Goal: Task Accomplishment & Management: Use online tool/utility

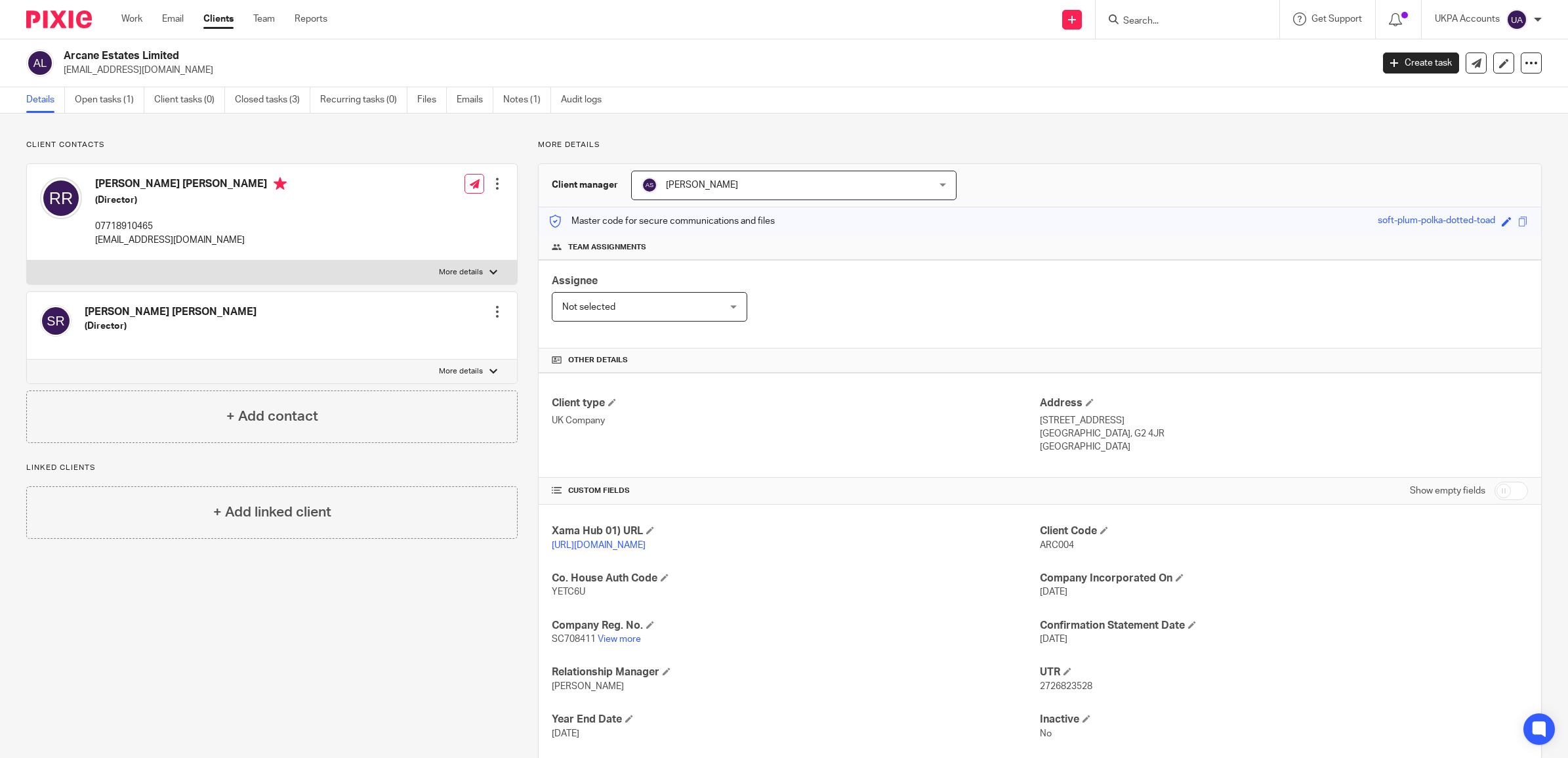
click at [1137, 21] on input "Search" at bounding box center [1181, 22] width 118 height 12
type input "Vat Registration"
click button "submit" at bounding box center [0, 0] width 0 height 0
drag, startPoint x: 1206, startPoint y: 22, endPoint x: 1021, endPoint y: 20, distance: 185.0
click at [1021, 20] on div "Send new email Create task Add client Vat Registration No results found. Try se…" at bounding box center [957, 19] width 1221 height 39
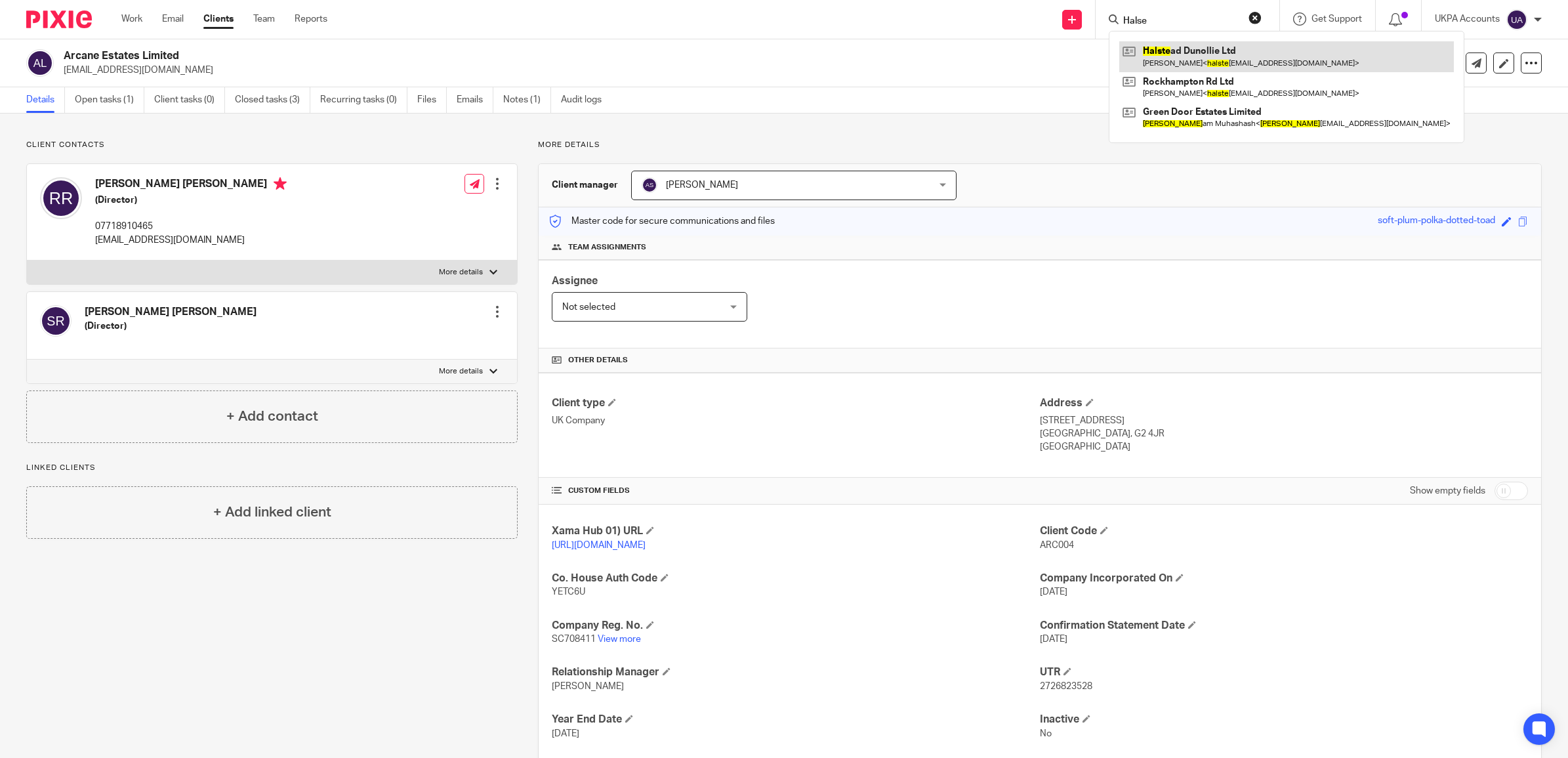
type input "Halse"
click at [1209, 62] on link at bounding box center [1287, 56] width 335 height 30
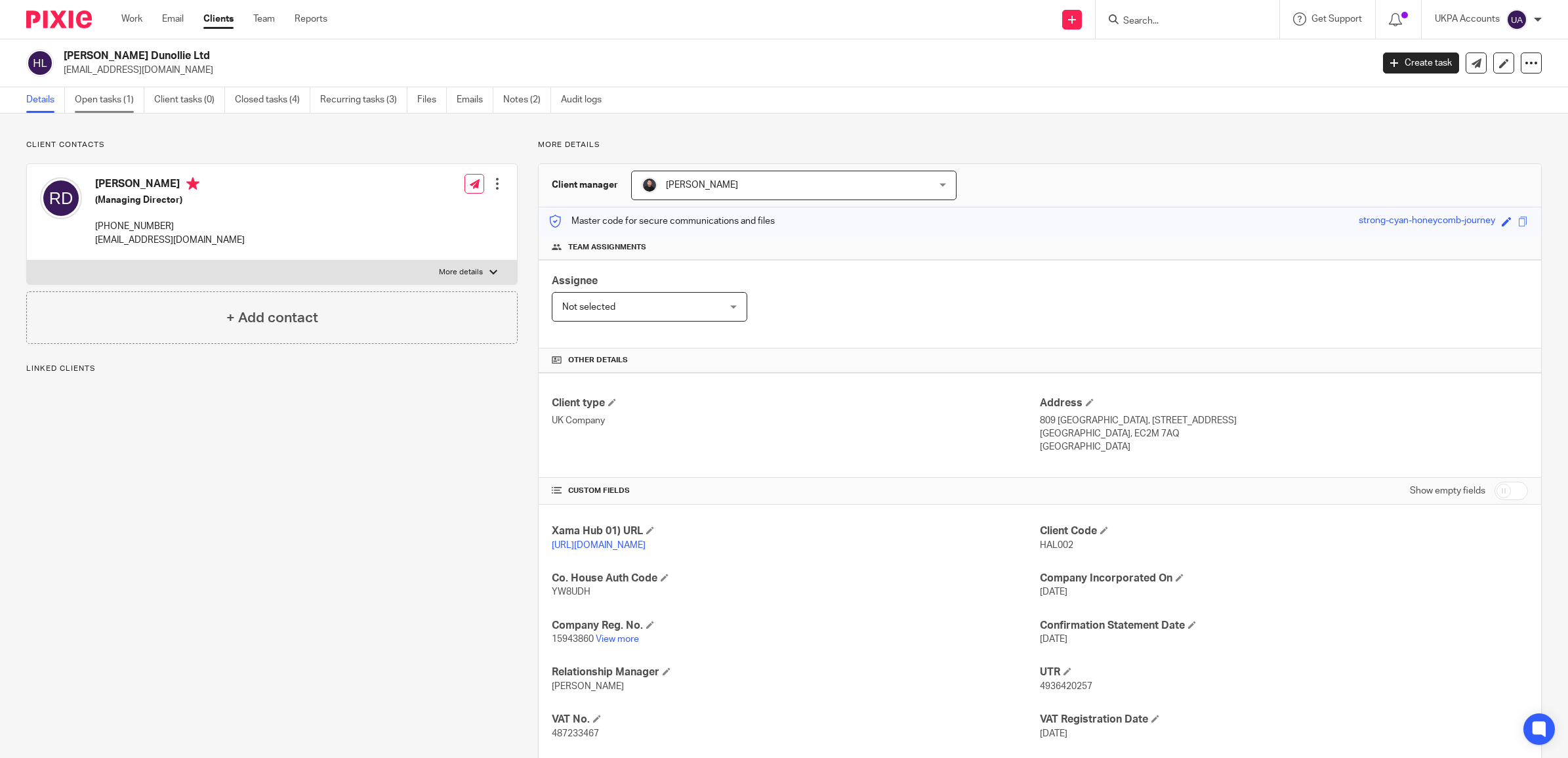
click at [116, 97] on link "Open tasks (1)" at bounding box center [109, 101] width 69 height 26
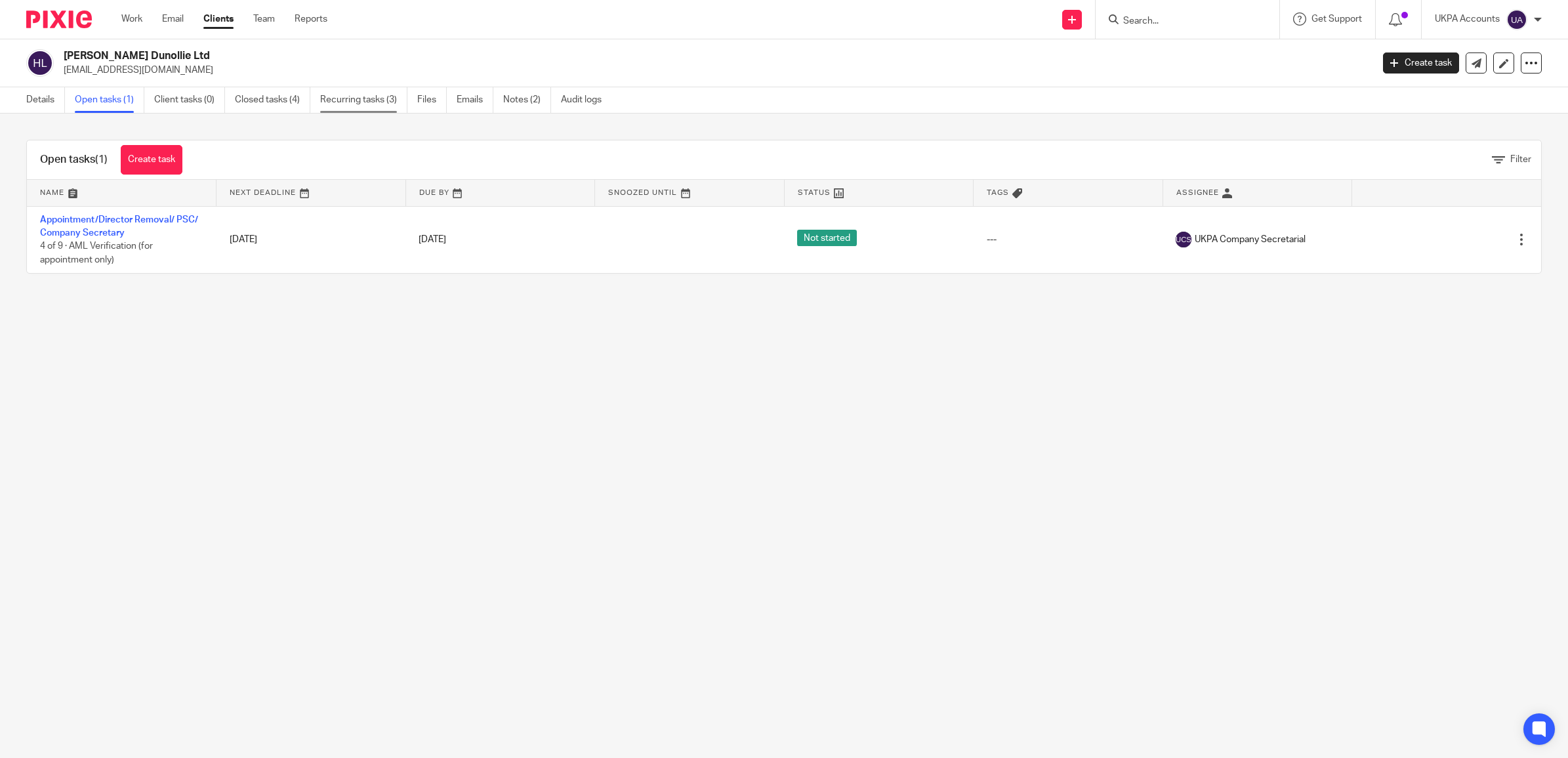
click at [343, 99] on link "Recurring tasks (3)" at bounding box center [363, 101] width 88 height 26
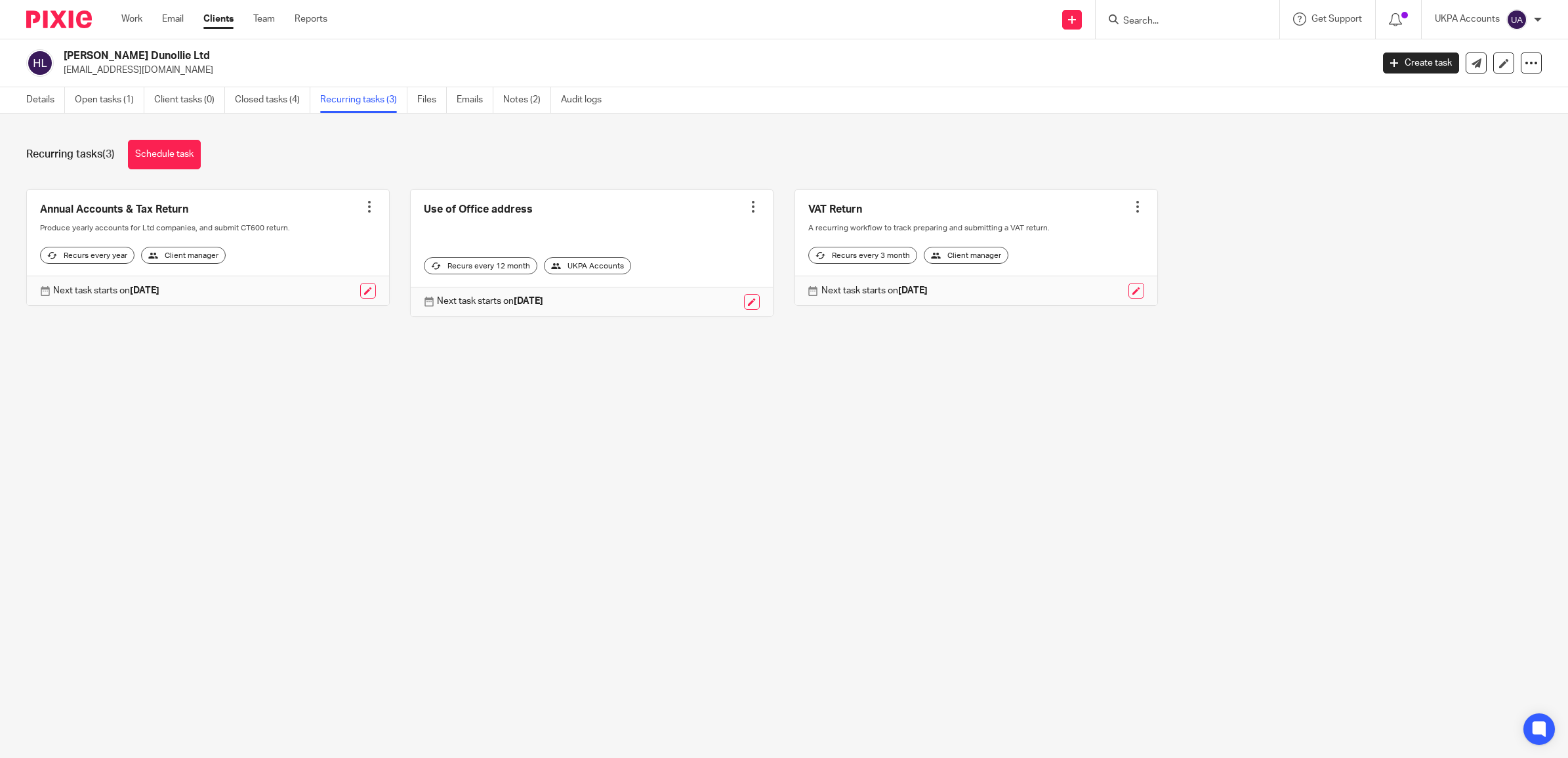
click at [837, 209] on link at bounding box center [977, 248] width 363 height 116
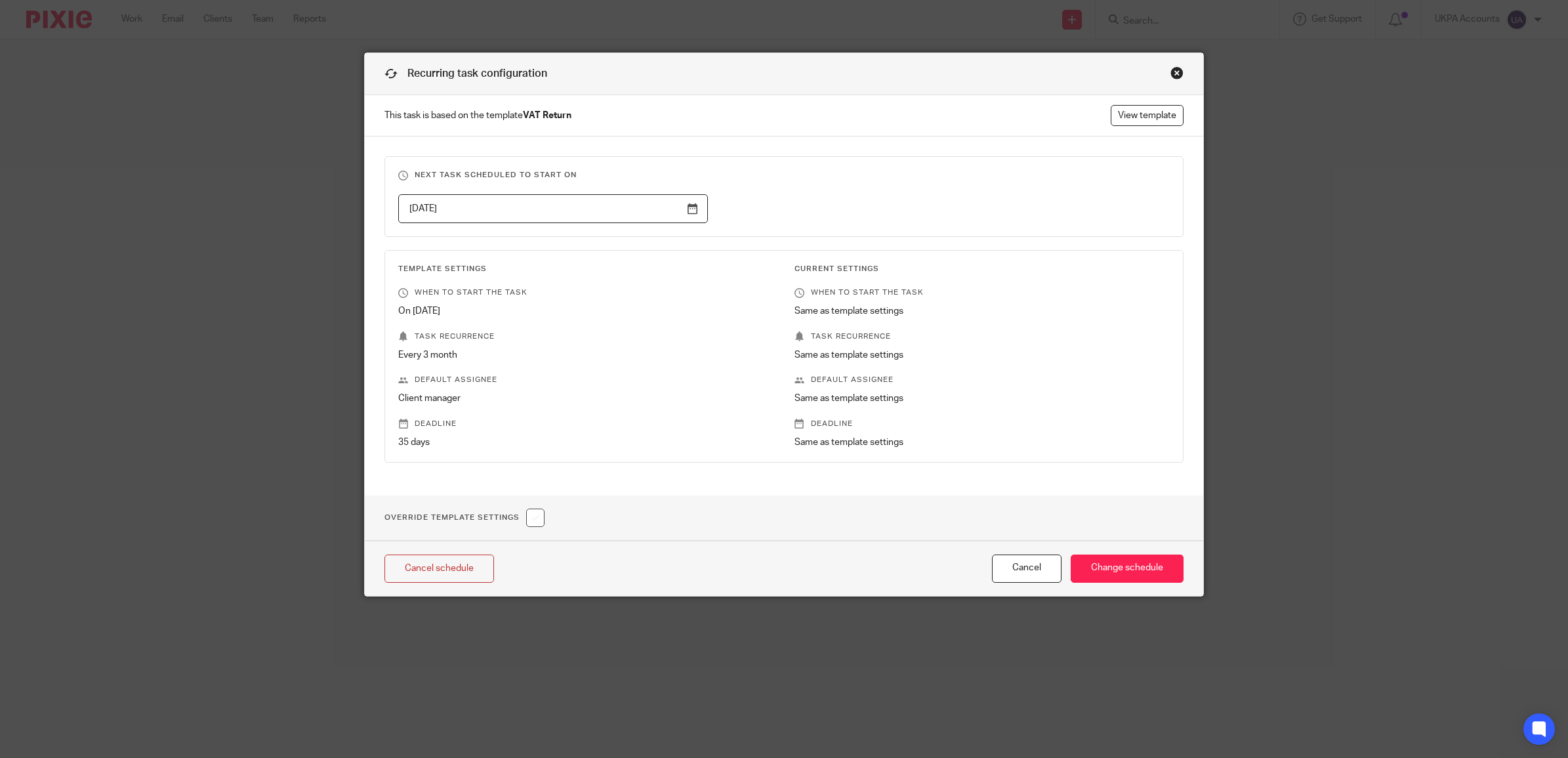
click at [1171, 77] on div "Close this dialog window" at bounding box center [1177, 72] width 13 height 13
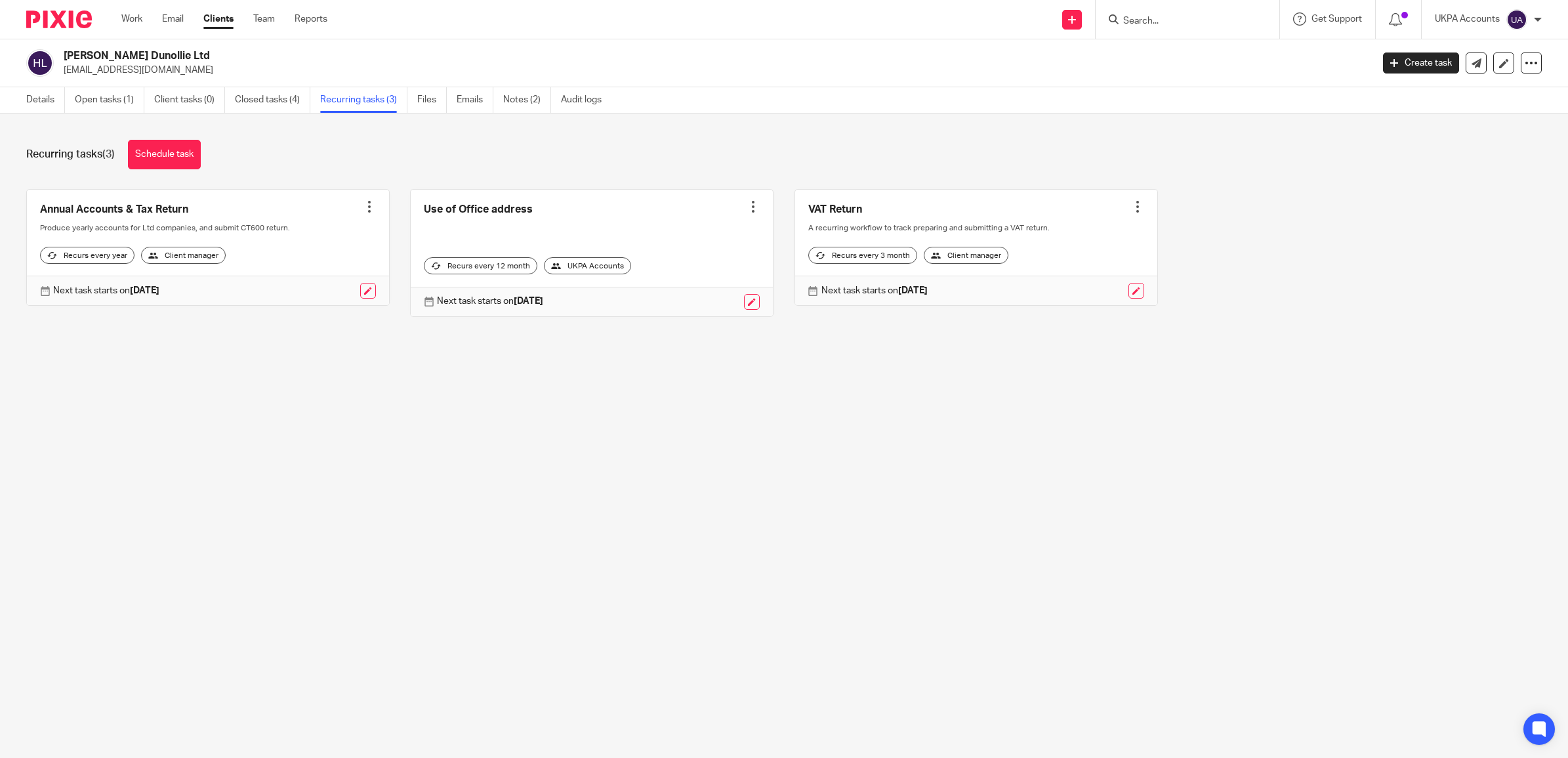
click at [819, 209] on link at bounding box center [977, 248] width 363 height 116
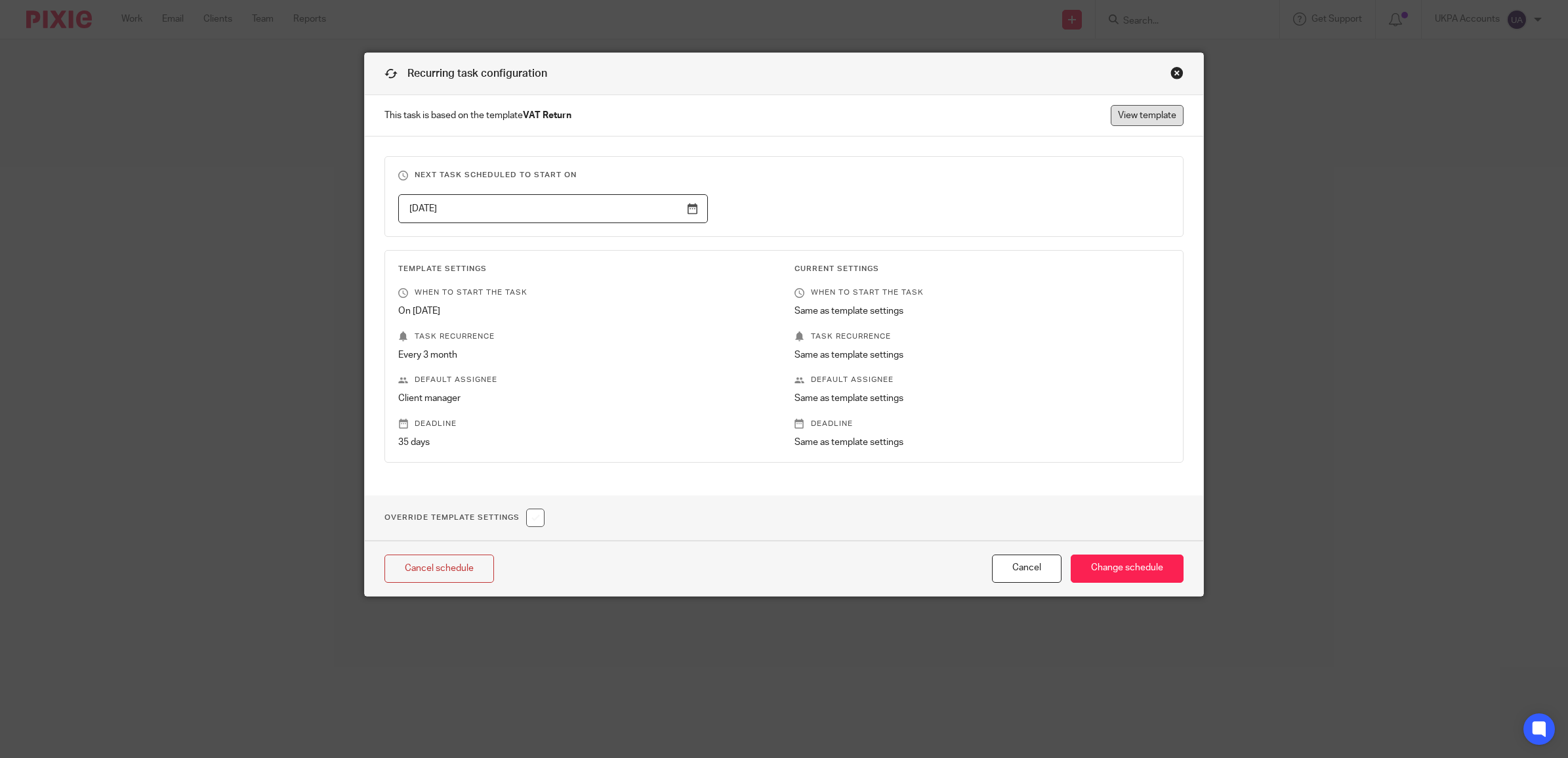
click at [1162, 115] on link "View template" at bounding box center [1147, 115] width 73 height 21
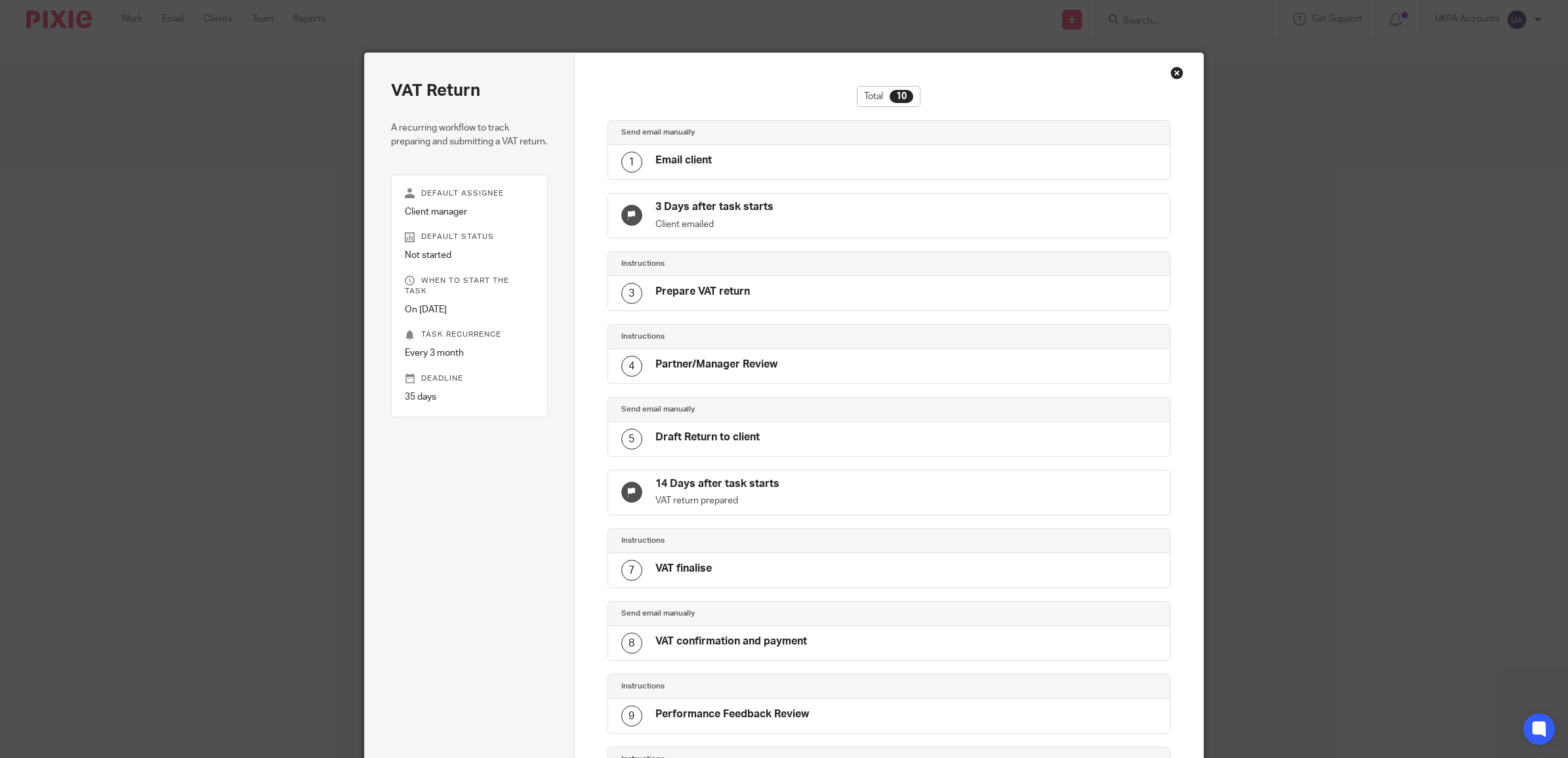
click at [1171, 77] on div "Close this dialog window" at bounding box center [1177, 72] width 13 height 13
click at [1171, 74] on div "Close this dialog window" at bounding box center [1177, 72] width 13 height 13
click at [1172, 71] on div "Close this dialog window" at bounding box center [1177, 72] width 13 height 13
click at [1171, 71] on div "Close this dialog window" at bounding box center [1177, 72] width 13 height 13
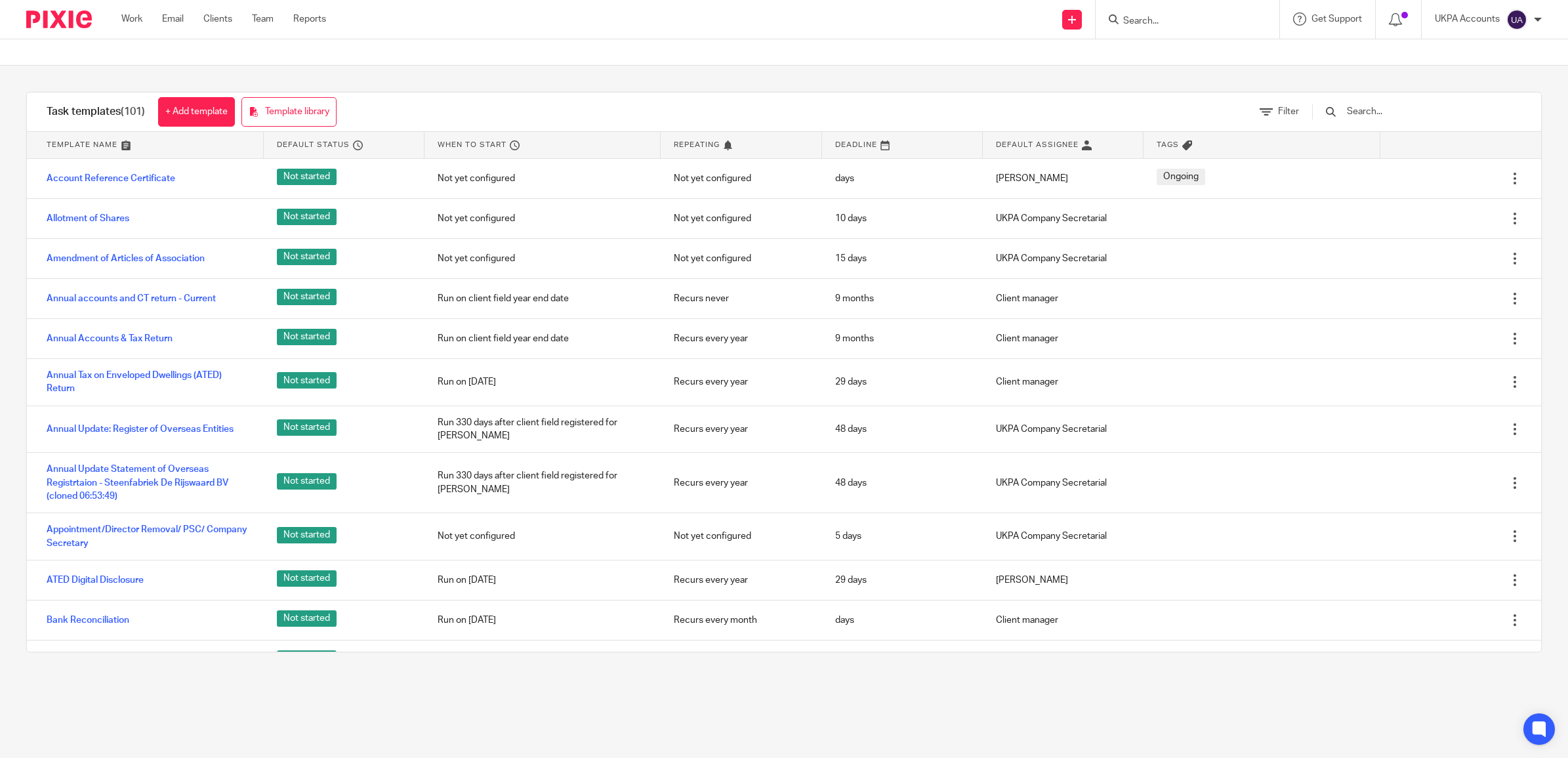
click at [1153, 20] on input "Search" at bounding box center [1181, 22] width 118 height 12
click at [121, 13] on link "Work" at bounding box center [132, 18] width 21 height 13
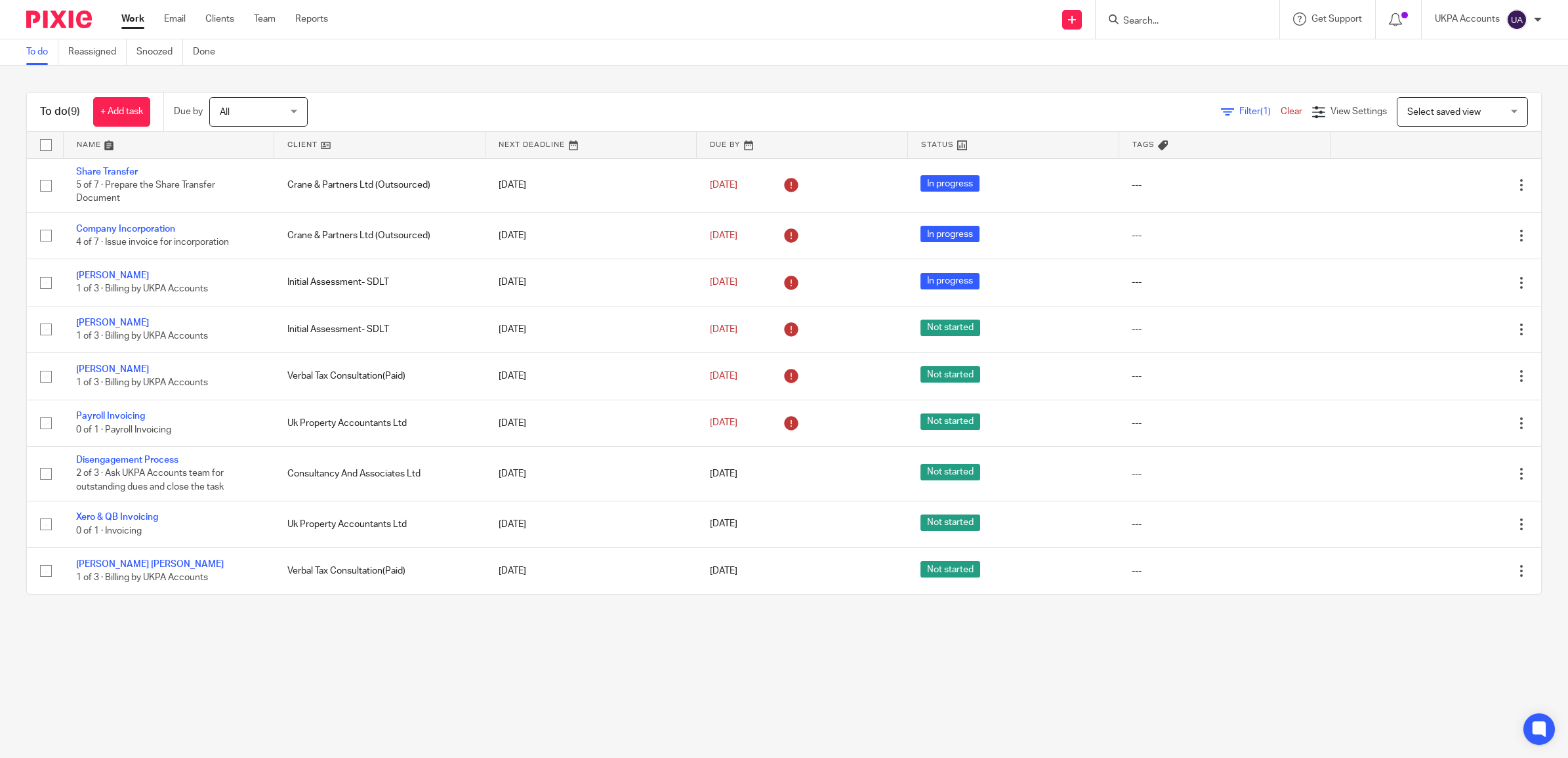
click at [1153, 23] on input "Search" at bounding box center [1181, 22] width 118 height 12
type input "Burak"
click at [1201, 66] on link at bounding box center [1217, 56] width 195 height 30
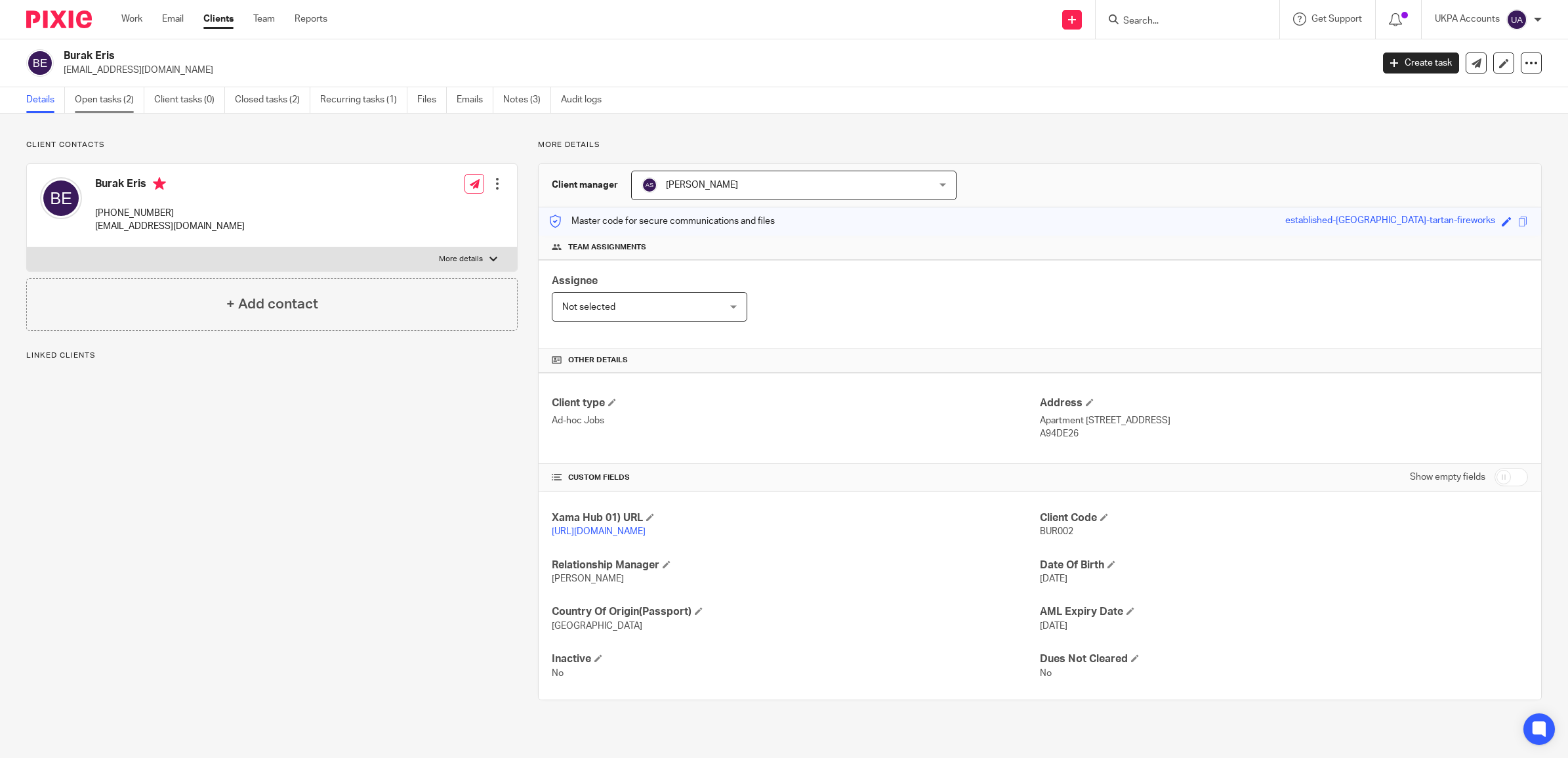
click at [94, 102] on link "Open tasks (2)" at bounding box center [109, 101] width 69 height 26
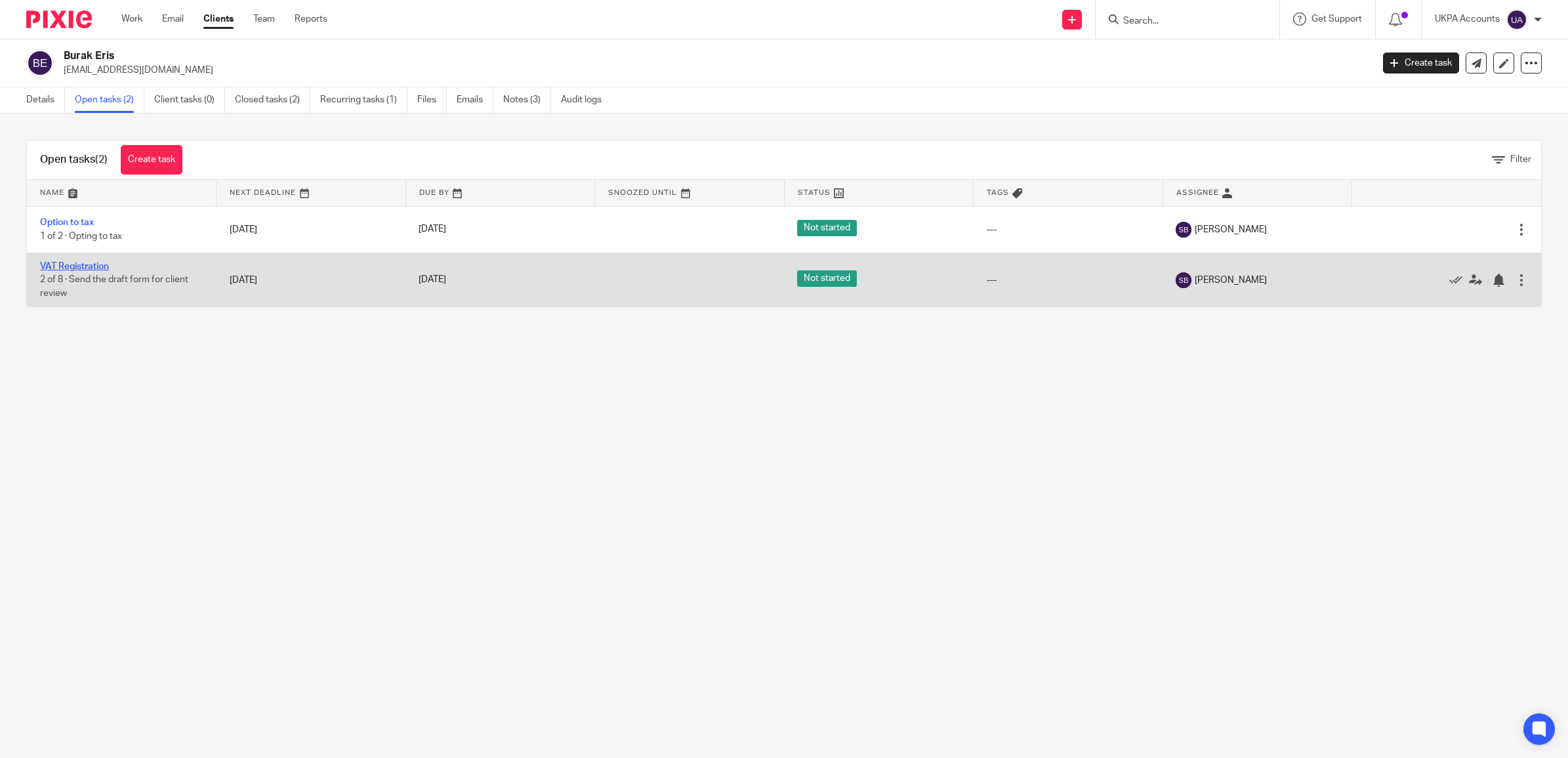
click at [86, 265] on link "VAT Registration" at bounding box center [74, 266] width 69 height 10
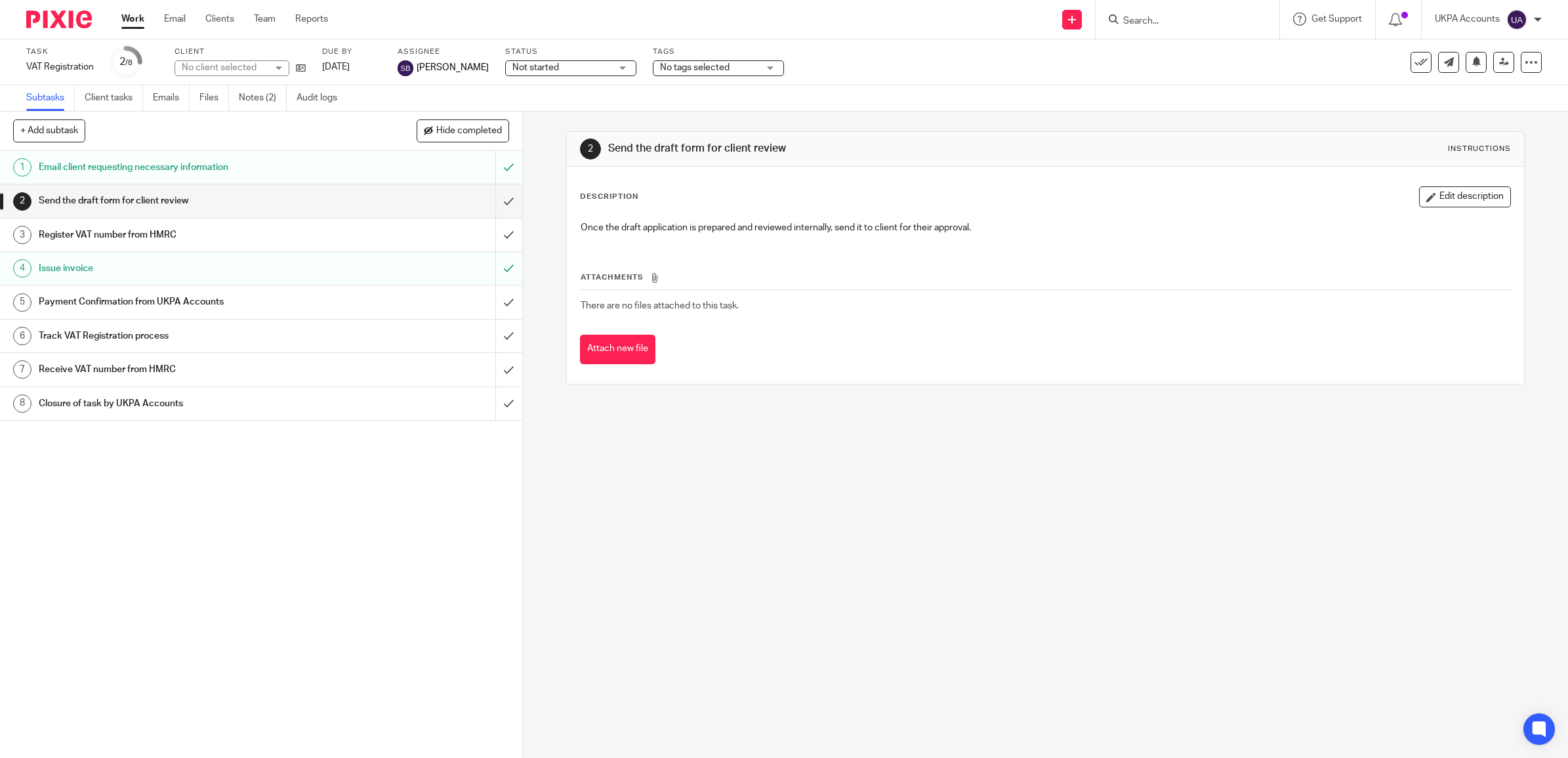
click at [114, 161] on h1 "Email client requesting necessary information" at bounding box center [186, 167] width 296 height 20
